Goal: Download file/media

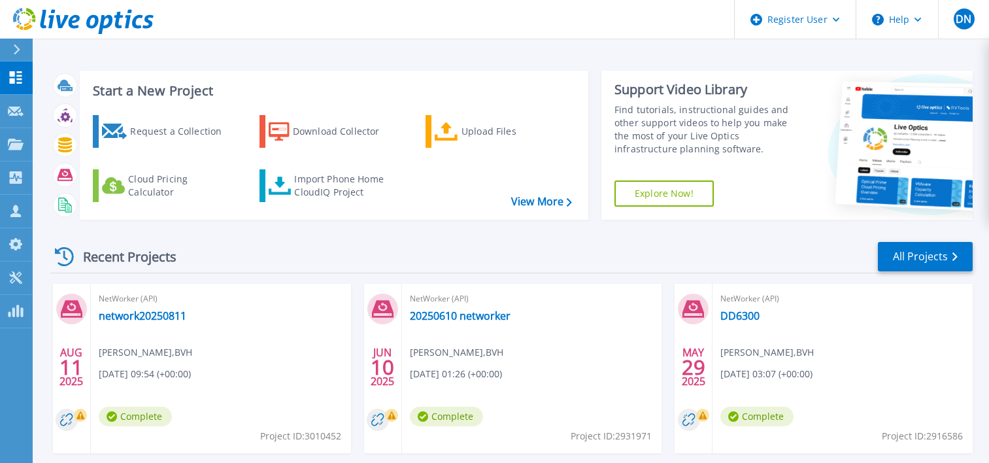
scroll to position [196, 0]
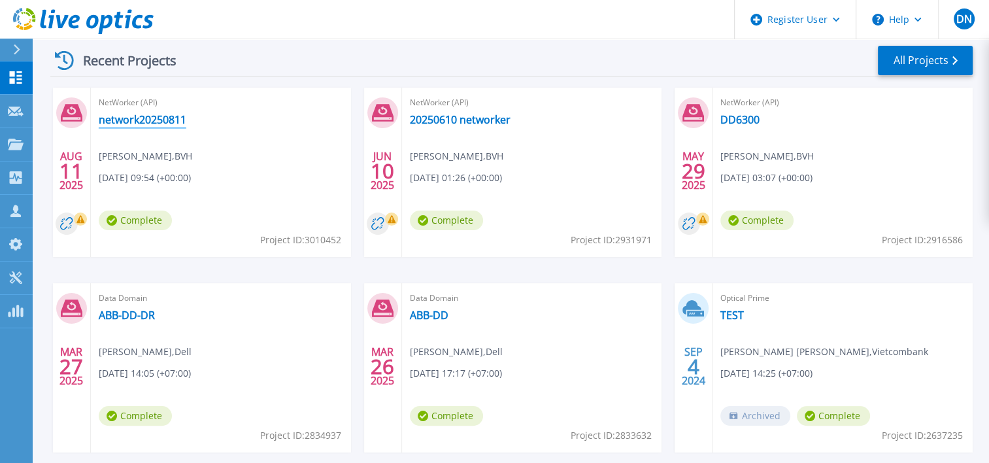
drag, startPoint x: 149, startPoint y: 122, endPoint x: 156, endPoint y: 125, distance: 7.9
click at [150, 122] on link "network20250811" at bounding box center [143, 119] width 88 height 13
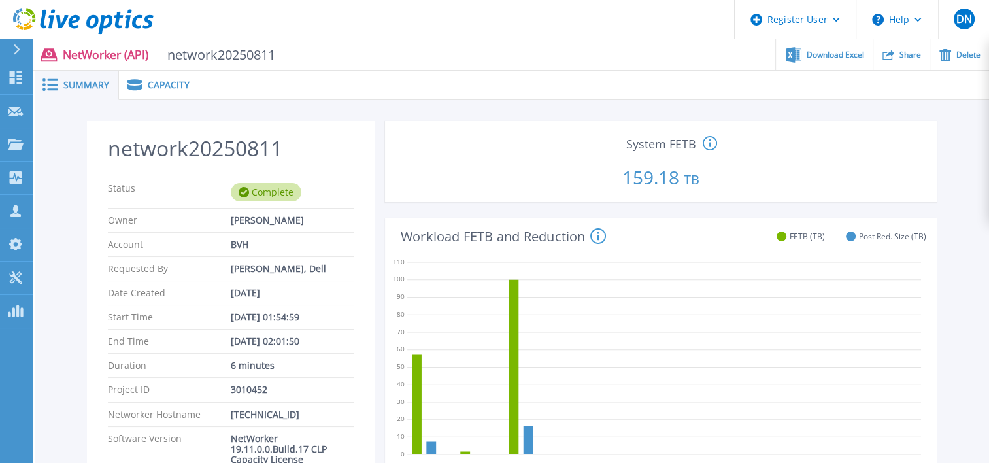
click at [649, 176] on p "159.18 TB" at bounding box center [660, 174] width 541 height 44
click at [841, 52] on span "Download Excel" at bounding box center [836, 54] width 58 height 8
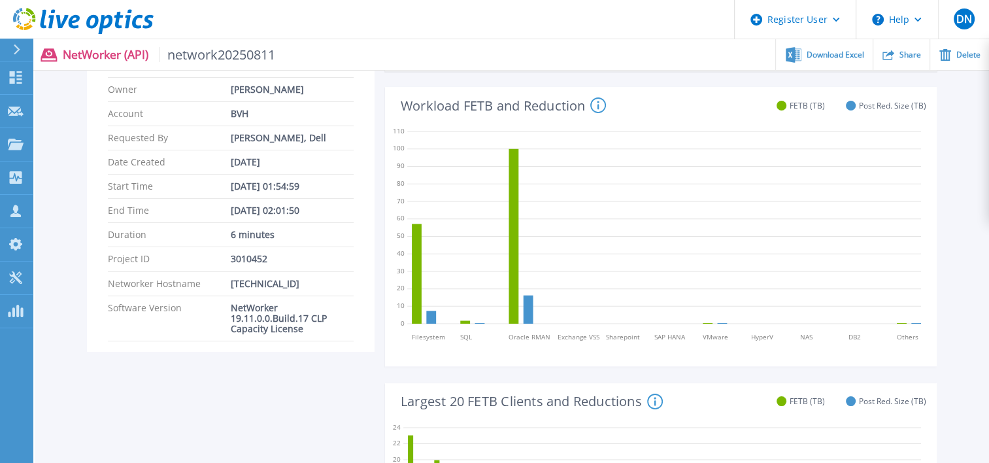
scroll to position [327, 0]
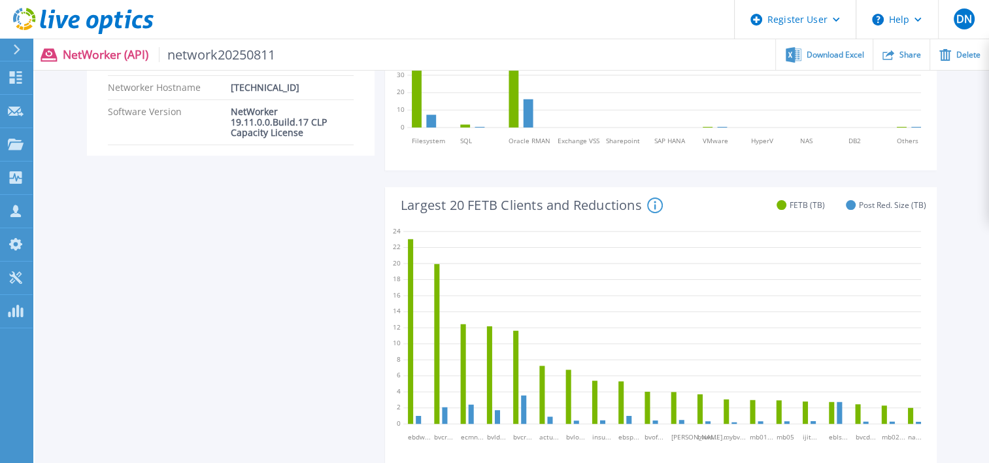
click at [623, 35] on header "Register User Help DN Dell User DucThang Nguyen Ducthang.Nguyen@dell.com Dell M…" at bounding box center [494, 19] width 989 height 39
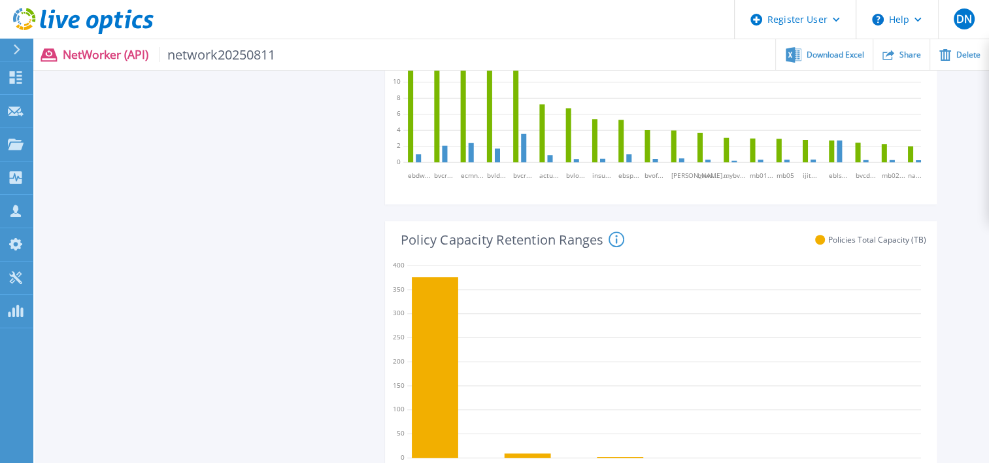
scroll to position [261, 0]
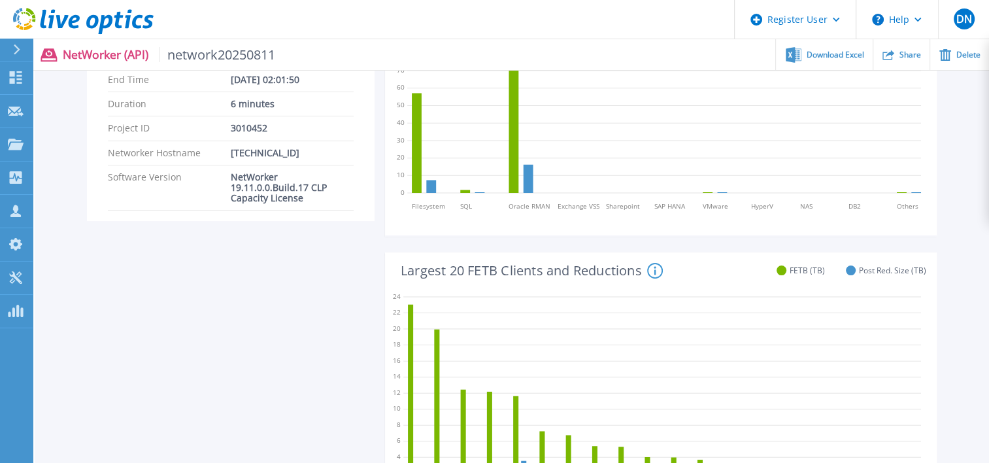
drag, startPoint x: 604, startPoint y: 34, endPoint x: 605, endPoint y: 47, distance: 13.1
click at [604, 34] on header "Register User Help DN Dell User DucThang Nguyen Ducthang.Nguyen@dell.com Dell M…" at bounding box center [494, 19] width 989 height 39
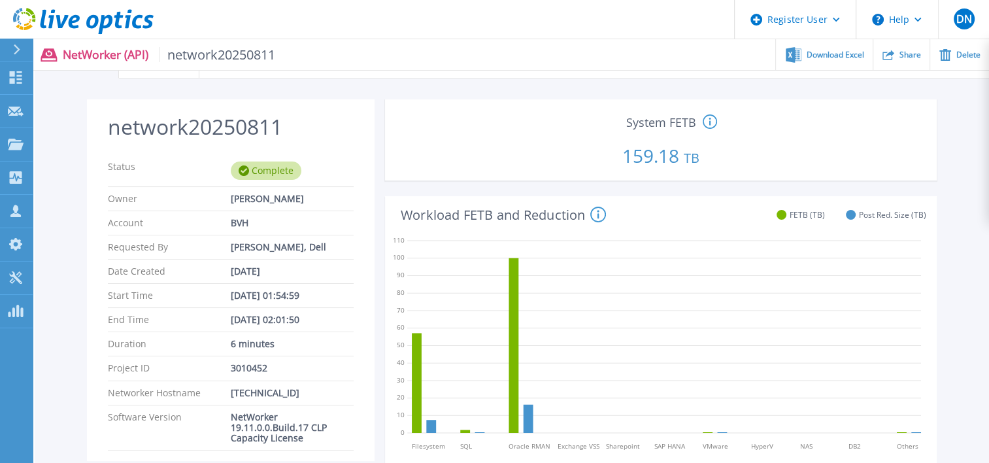
scroll to position [0, 0]
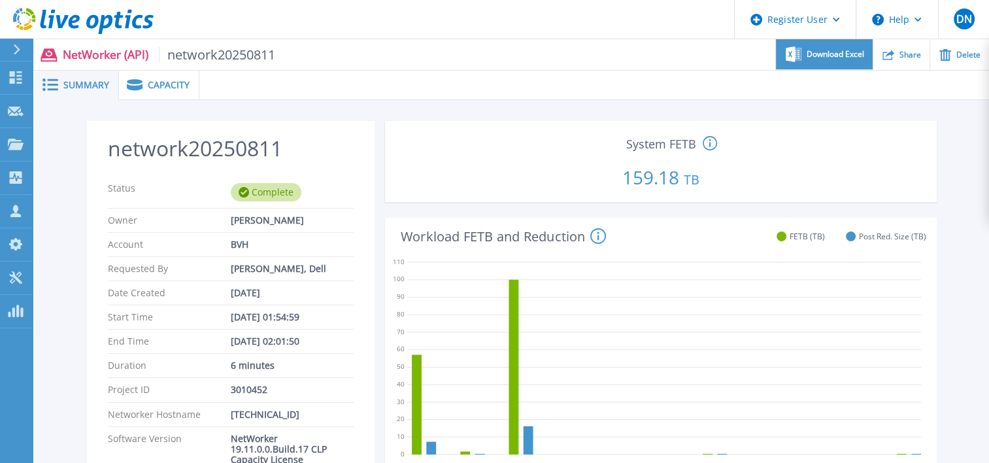
click at [809, 55] on span "Download Excel" at bounding box center [836, 54] width 58 height 8
click at [514, 174] on p "159.18 TB" at bounding box center [660, 174] width 541 height 44
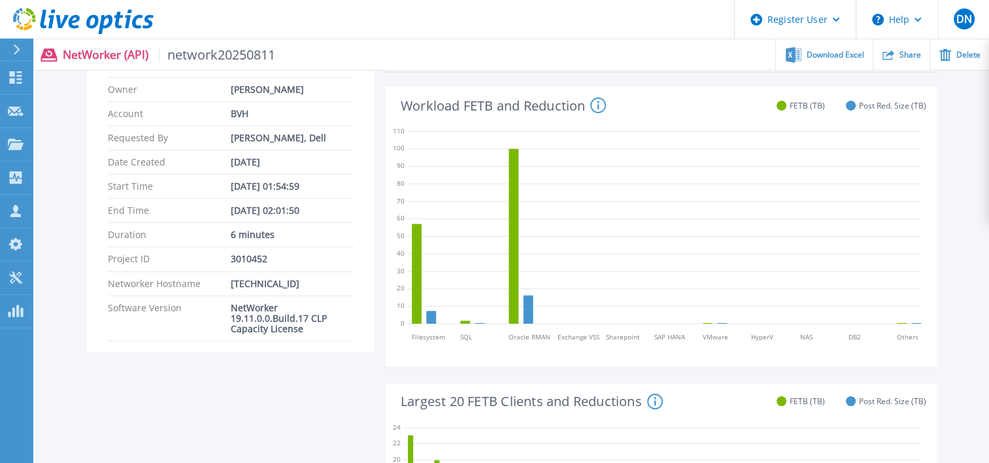
scroll to position [65, 0]
